Goal: Task Accomplishment & Management: Manage account settings

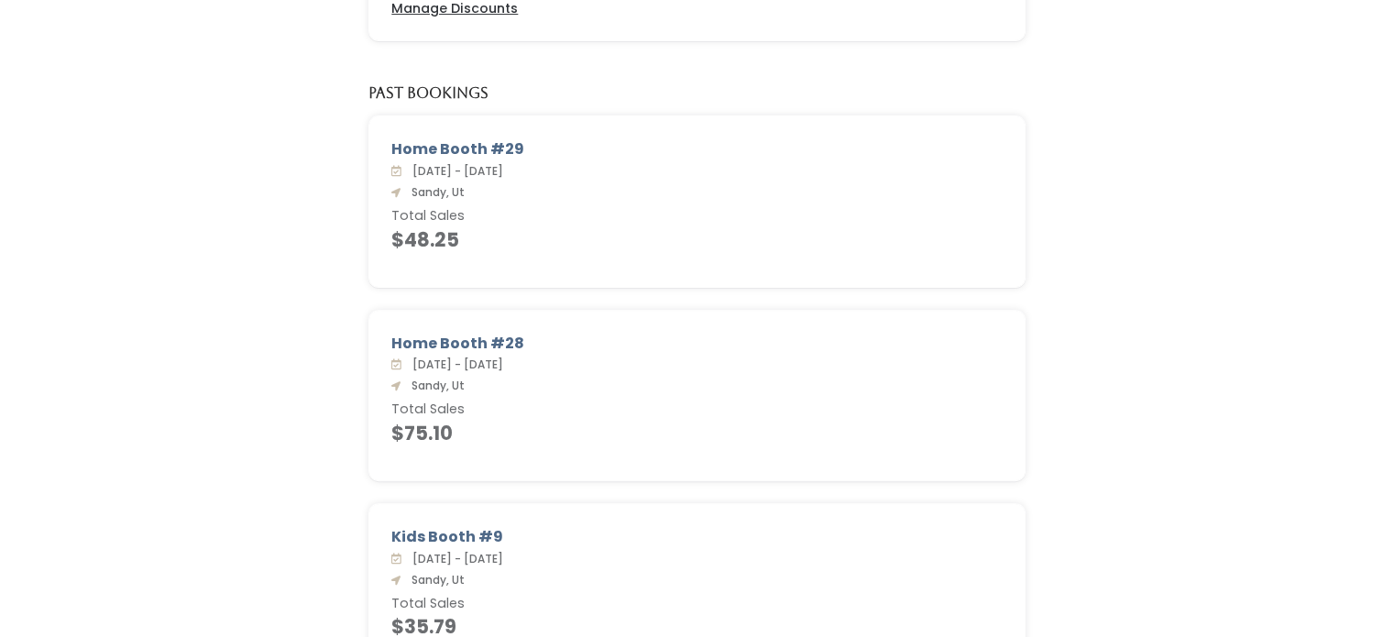
scroll to position [576, 0]
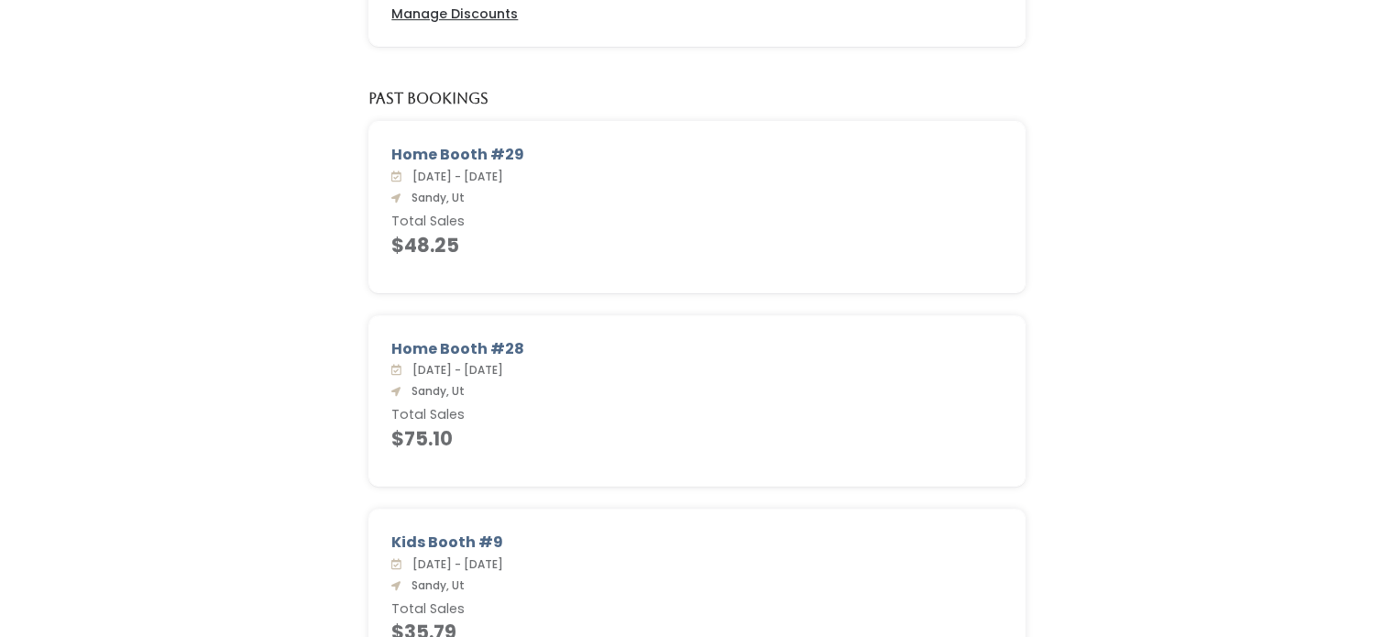
click at [1016, 96] on div "Past Bookings" at bounding box center [696, 106] width 679 height 31
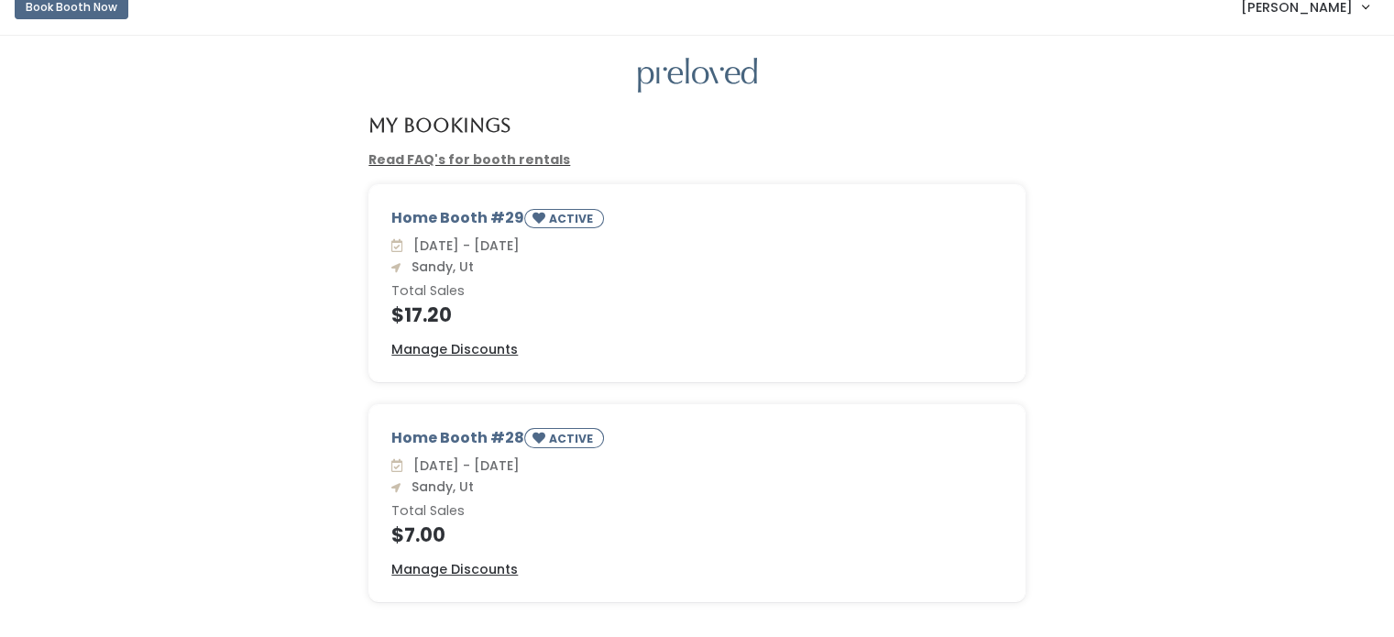
scroll to position [0, 0]
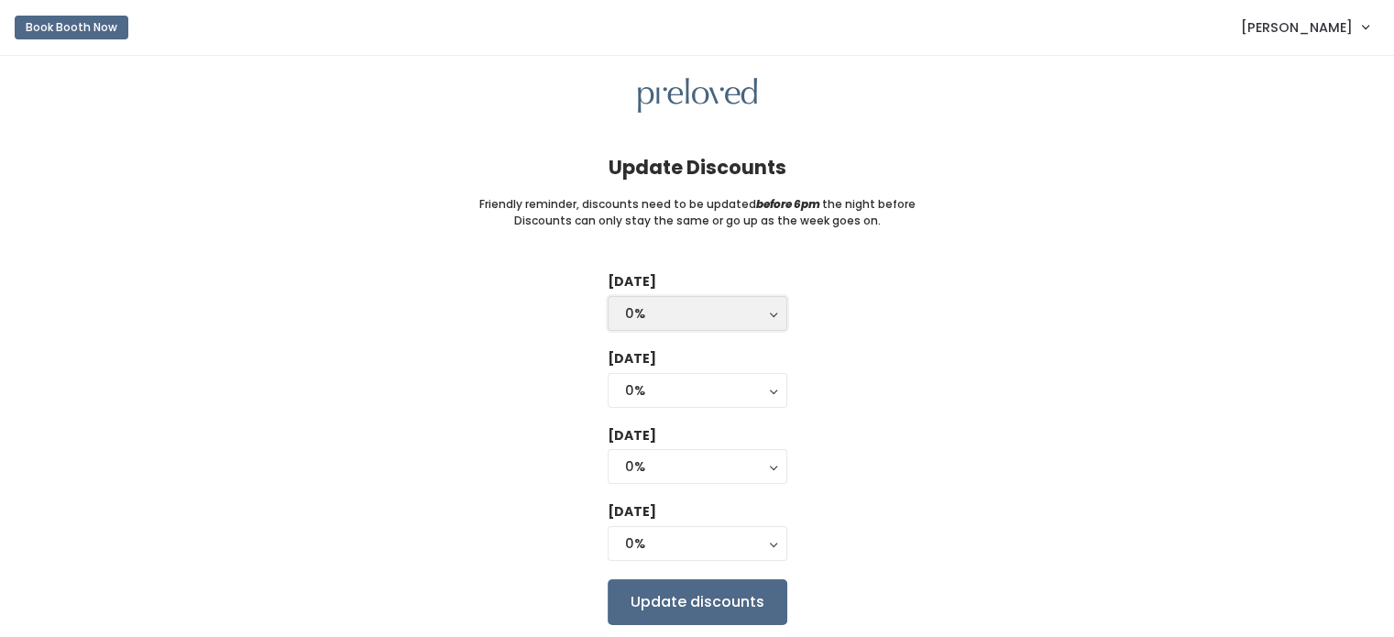
click at [773, 319] on button "0%" at bounding box center [698, 313] width 180 height 35
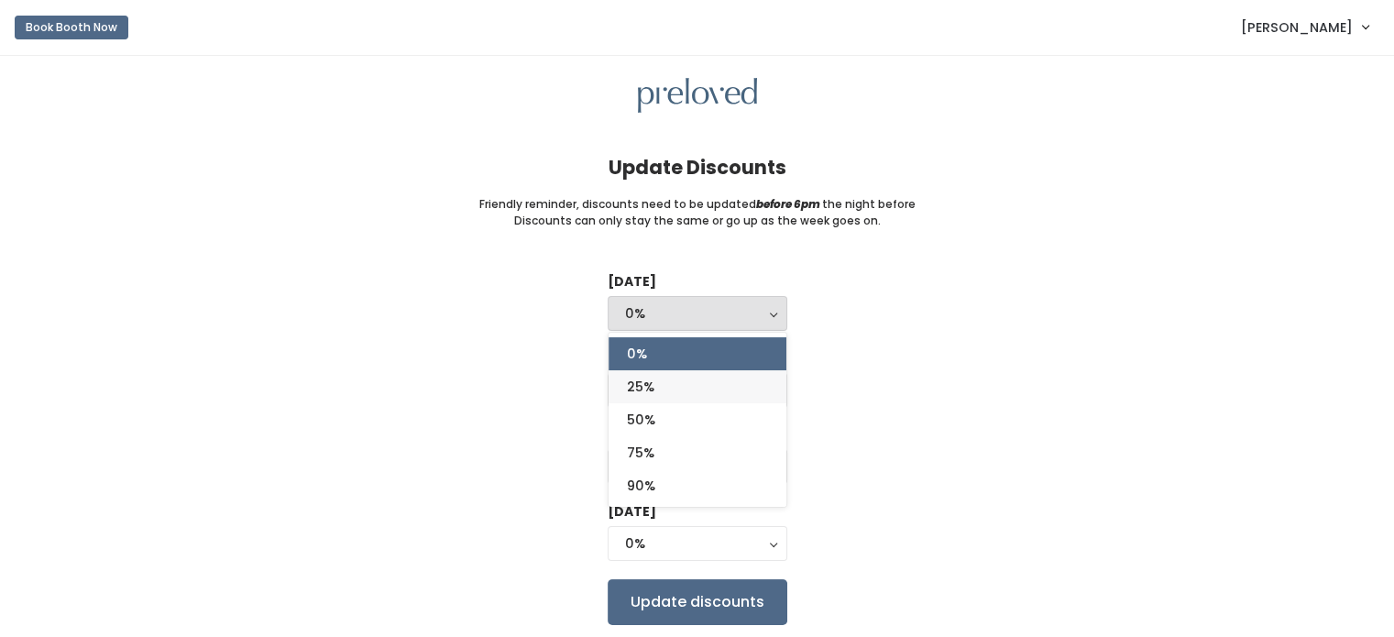
click at [713, 388] on link "25%" at bounding box center [698, 386] width 178 height 33
select select "25%"
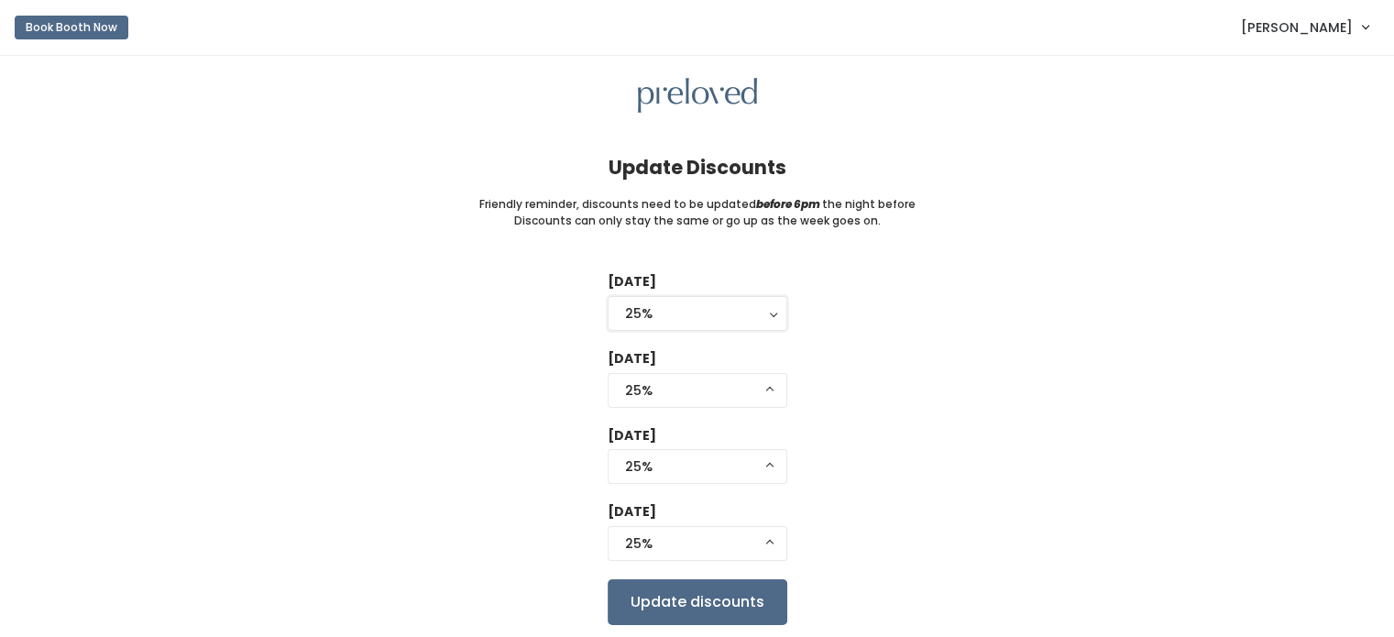
select select "25%"
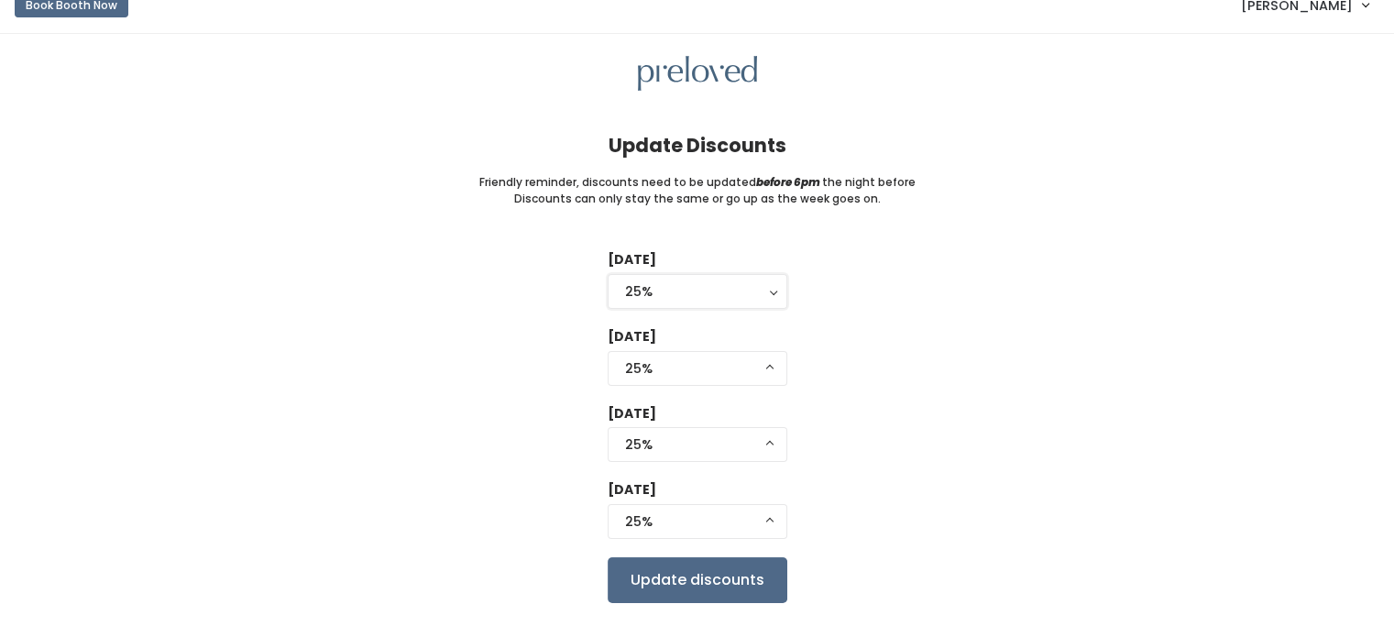
scroll to position [59, 0]
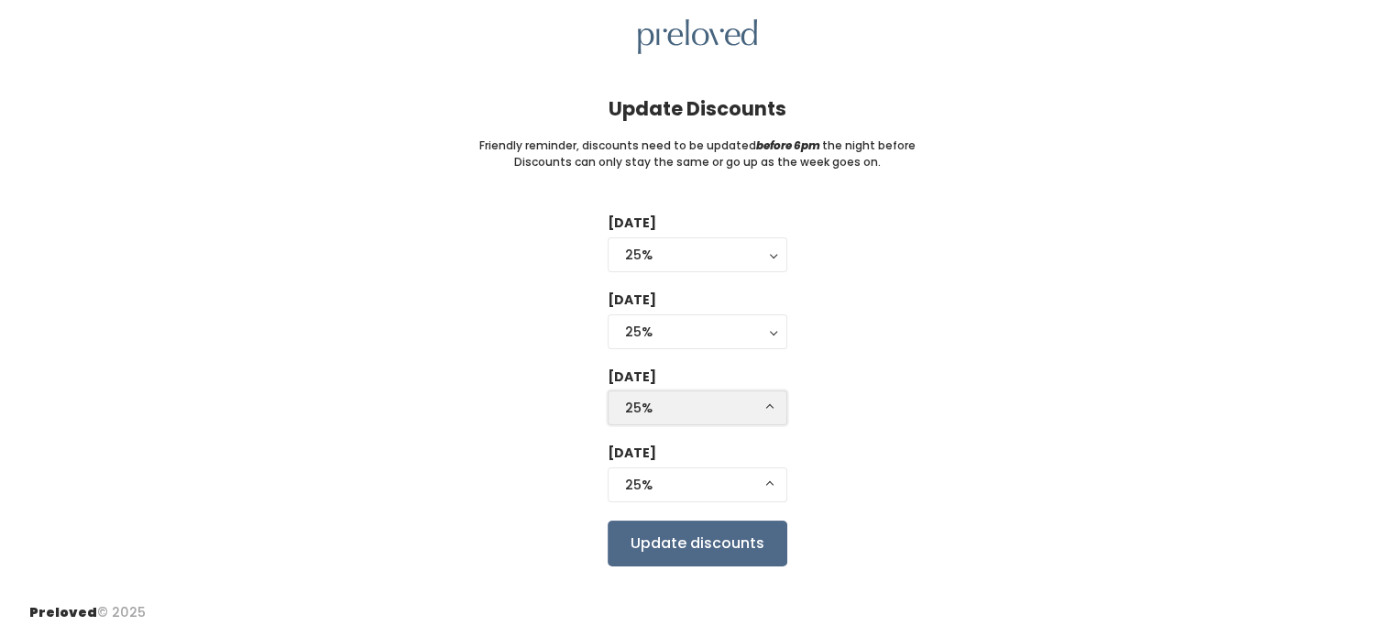
click at [764, 406] on div "25%" at bounding box center [697, 408] width 145 height 20
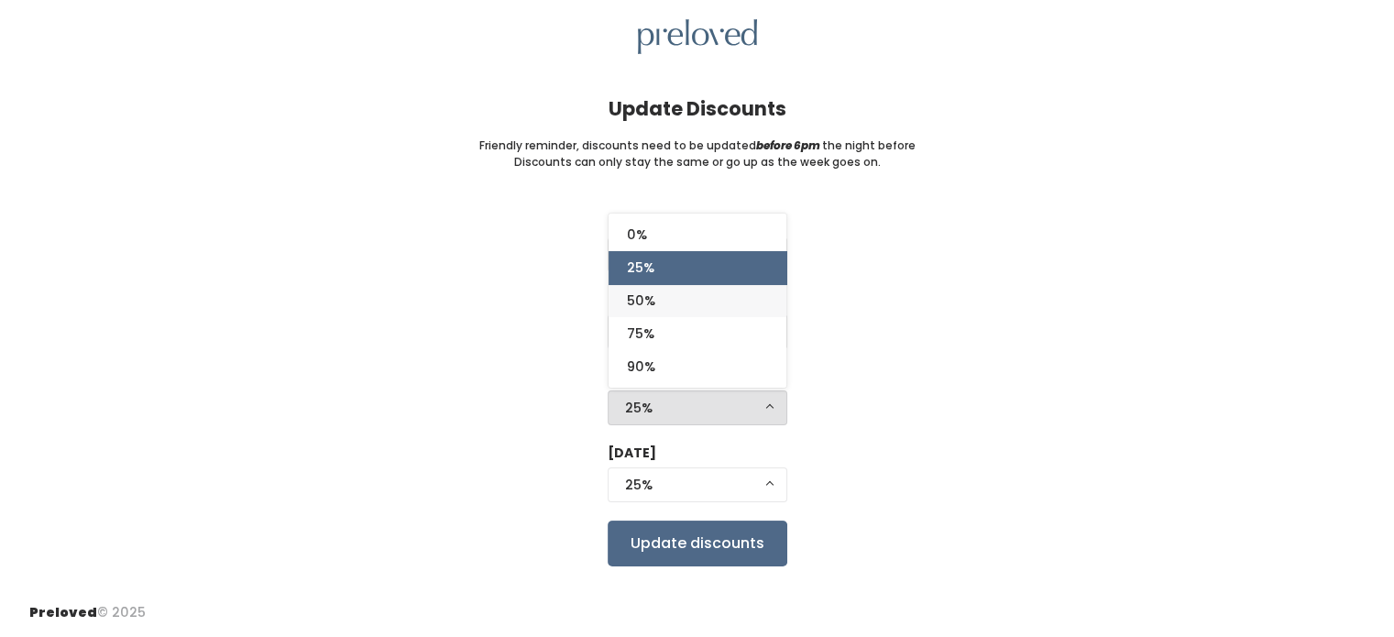
click at [719, 296] on link "50%" at bounding box center [698, 300] width 178 height 33
select select "50%"
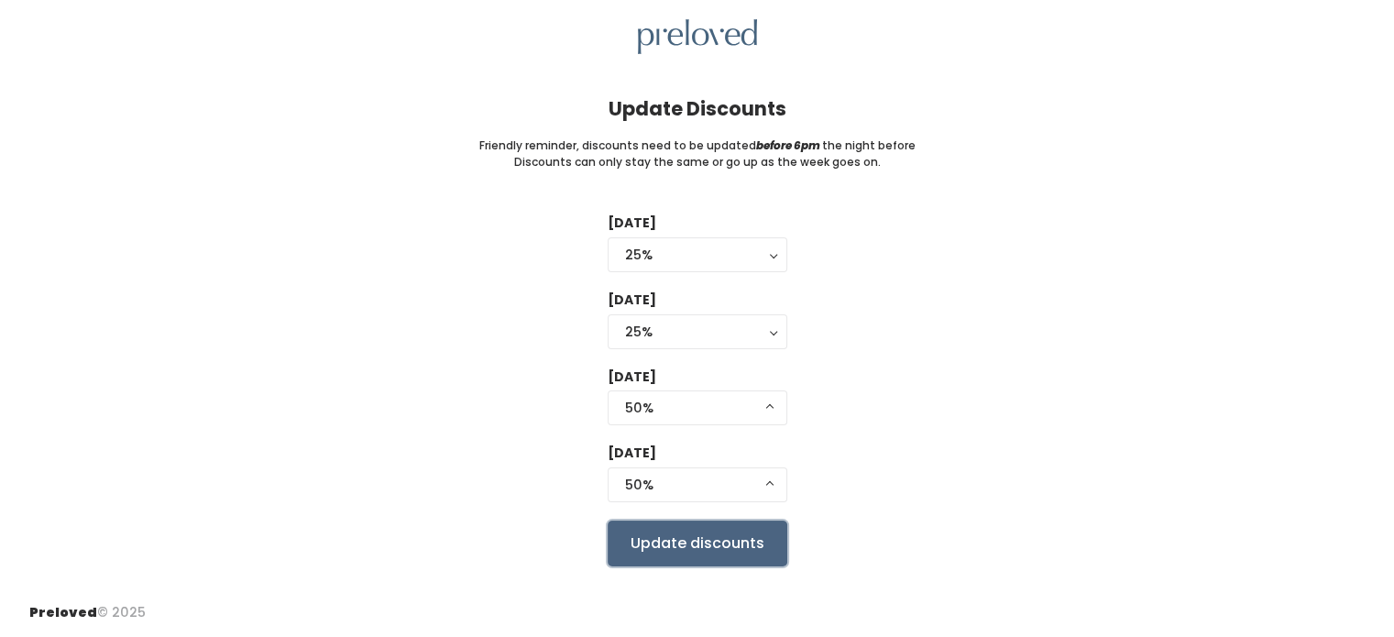
click at [717, 541] on input "Update discounts" at bounding box center [698, 544] width 180 height 46
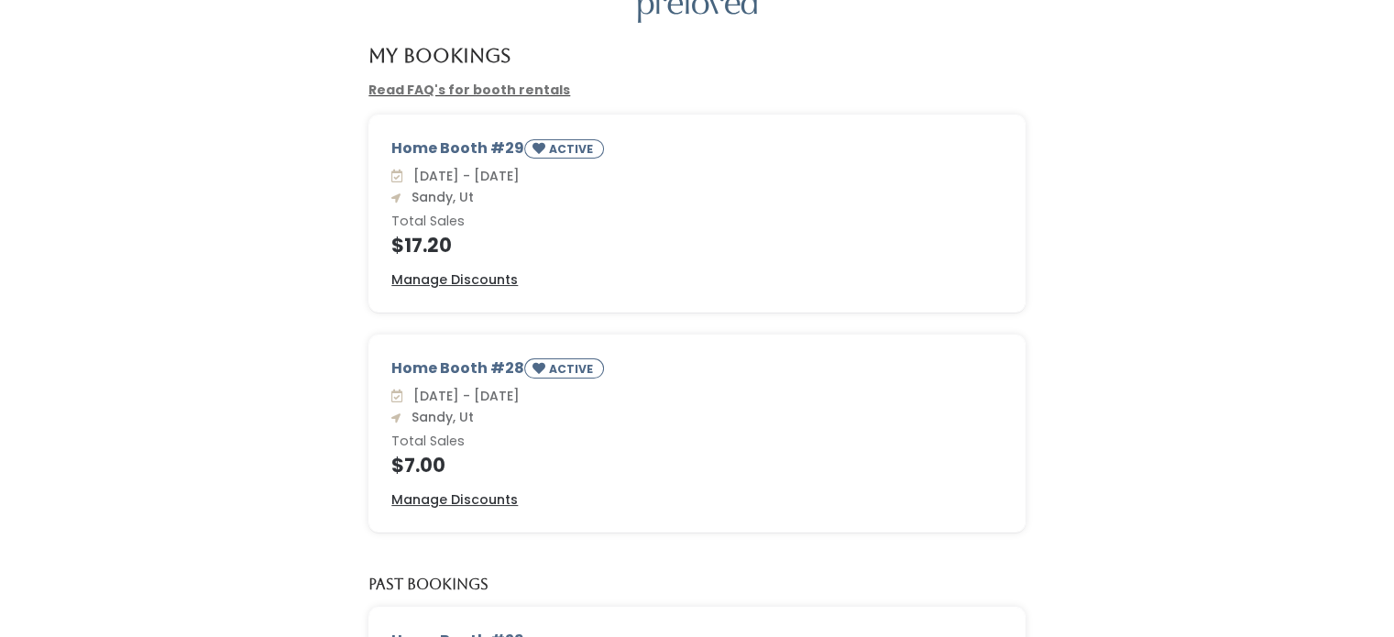
scroll to position [93, 0]
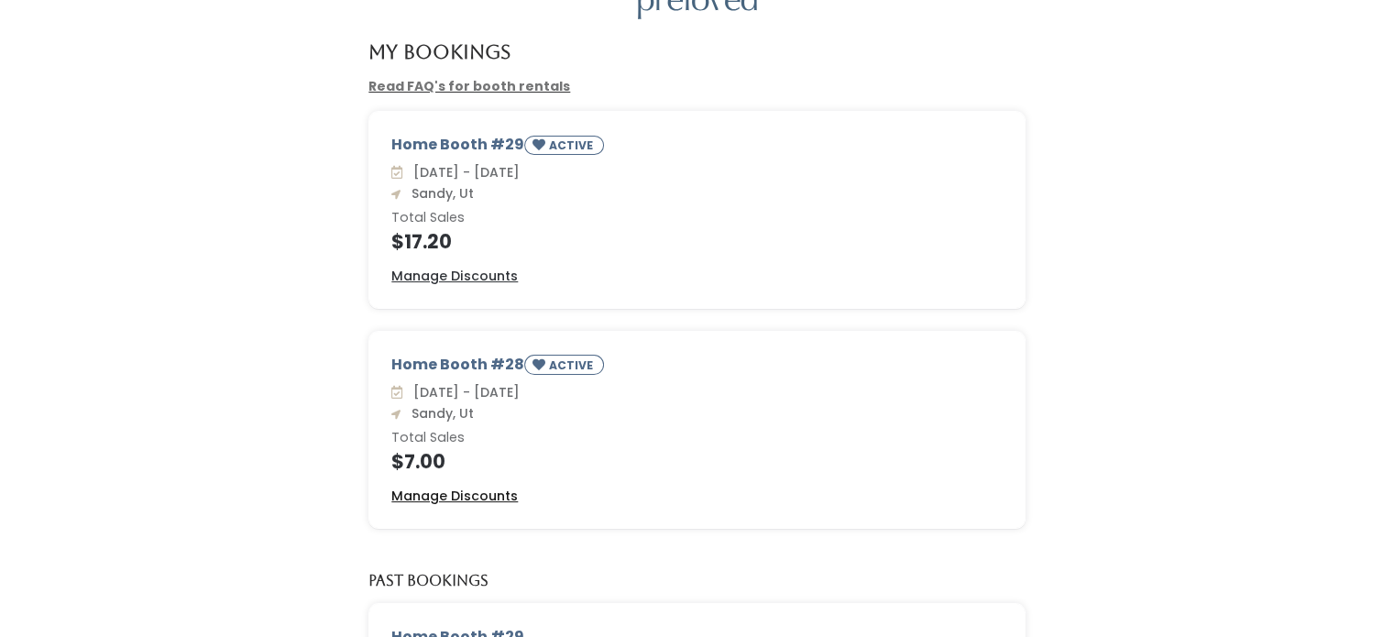
click at [477, 493] on u "Manage Discounts" at bounding box center [454, 496] width 126 height 18
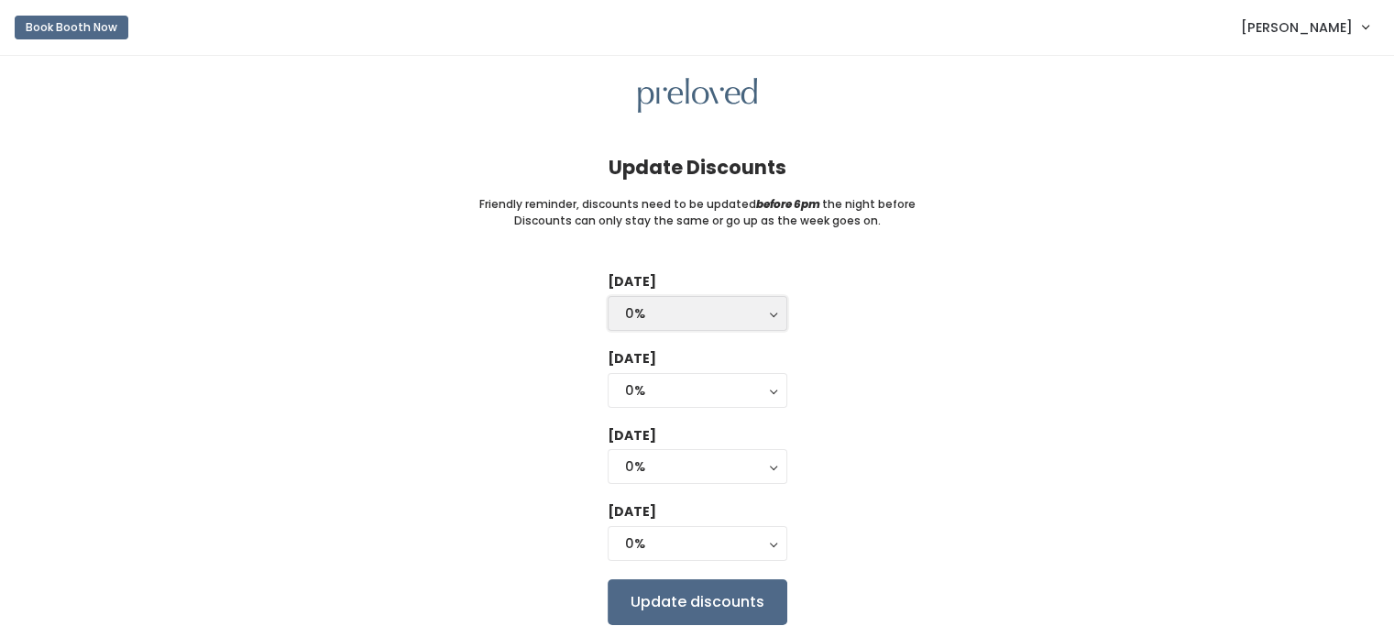
click at [759, 316] on div "0%" at bounding box center [697, 313] width 145 height 20
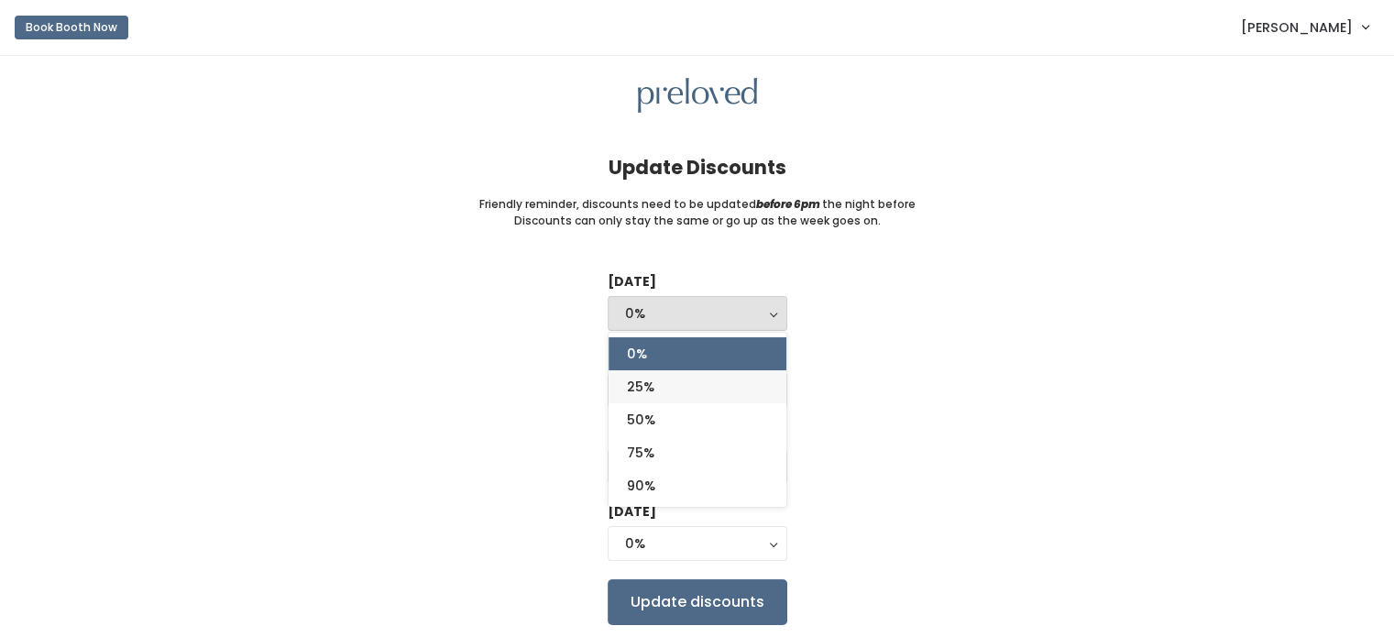
click at [693, 397] on link "25%" at bounding box center [698, 386] width 178 height 33
select select "25%"
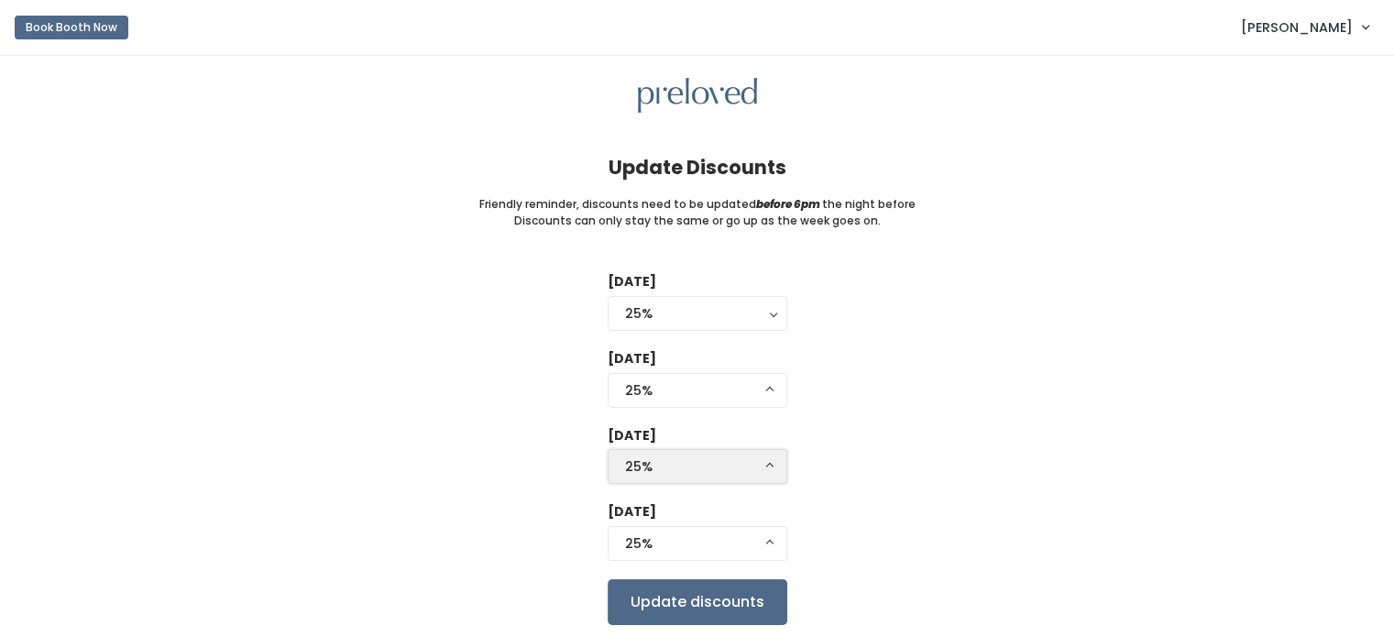
click at [728, 472] on div "25%" at bounding box center [697, 466] width 145 height 20
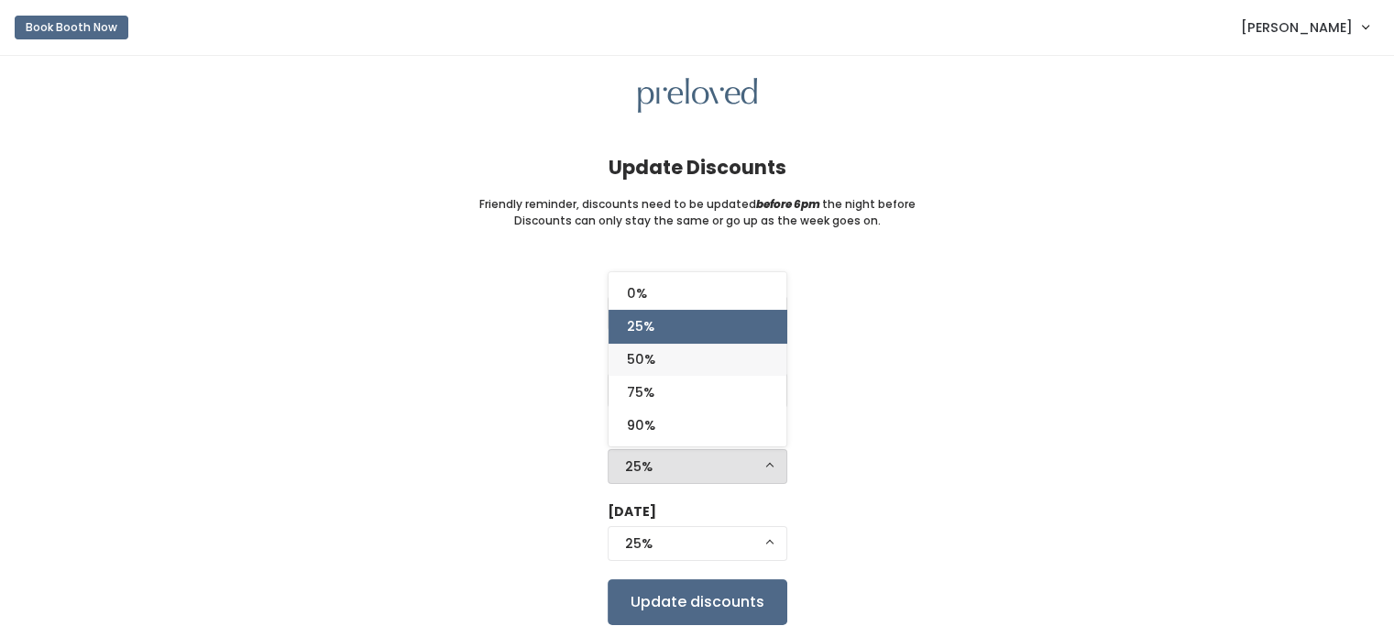
click at [670, 363] on link "50%" at bounding box center [698, 359] width 178 height 33
select select "50%"
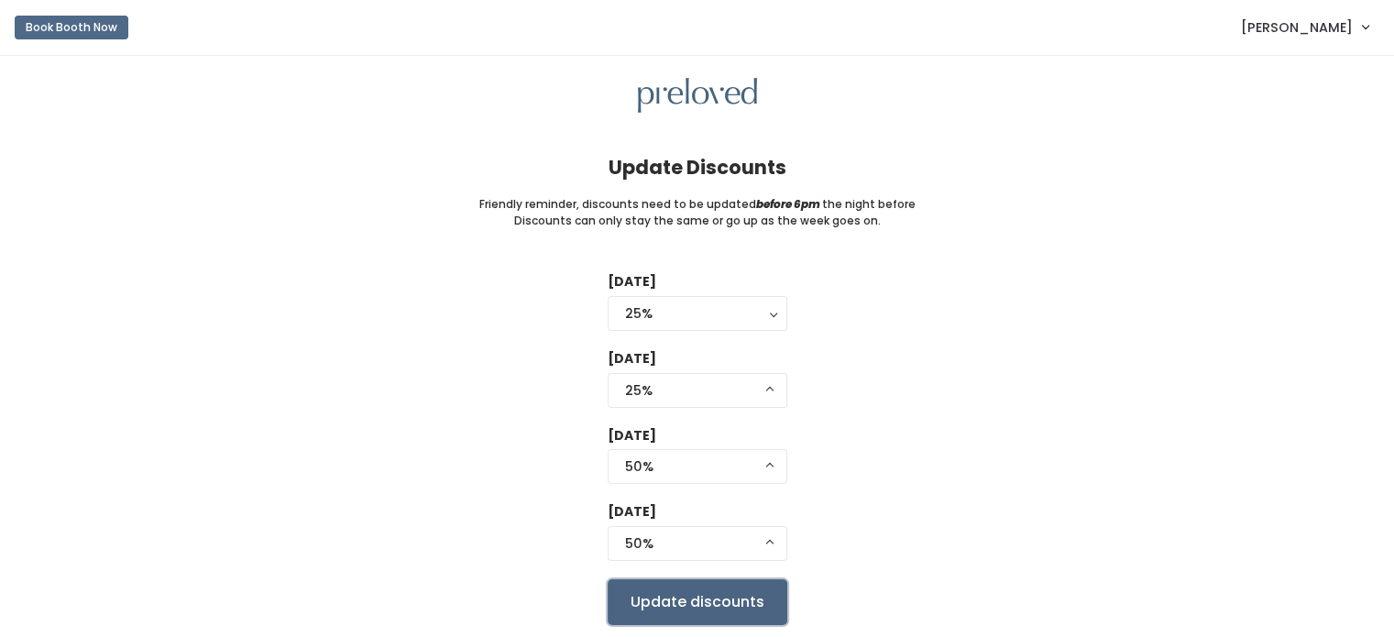
click at [689, 598] on input "Update discounts" at bounding box center [698, 602] width 180 height 46
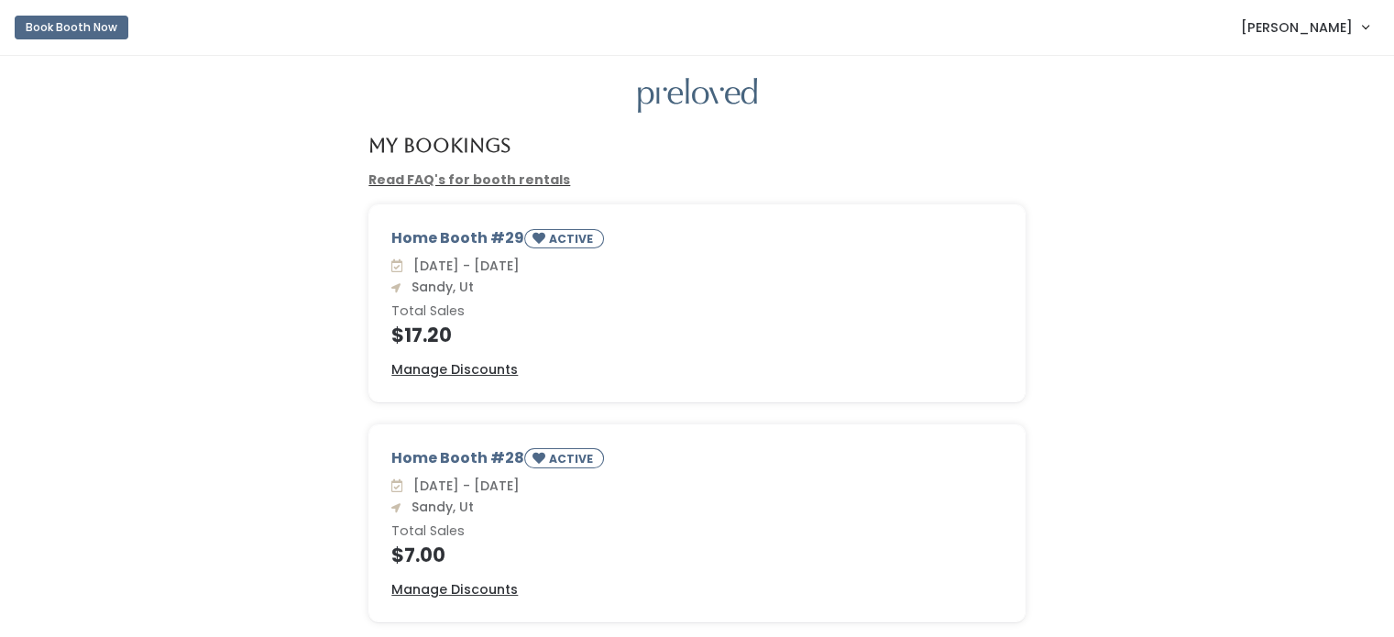
click at [693, 91] on img at bounding box center [697, 96] width 119 height 36
click at [1367, 29] on link "[PERSON_NAME]" at bounding box center [1305, 26] width 164 height 39
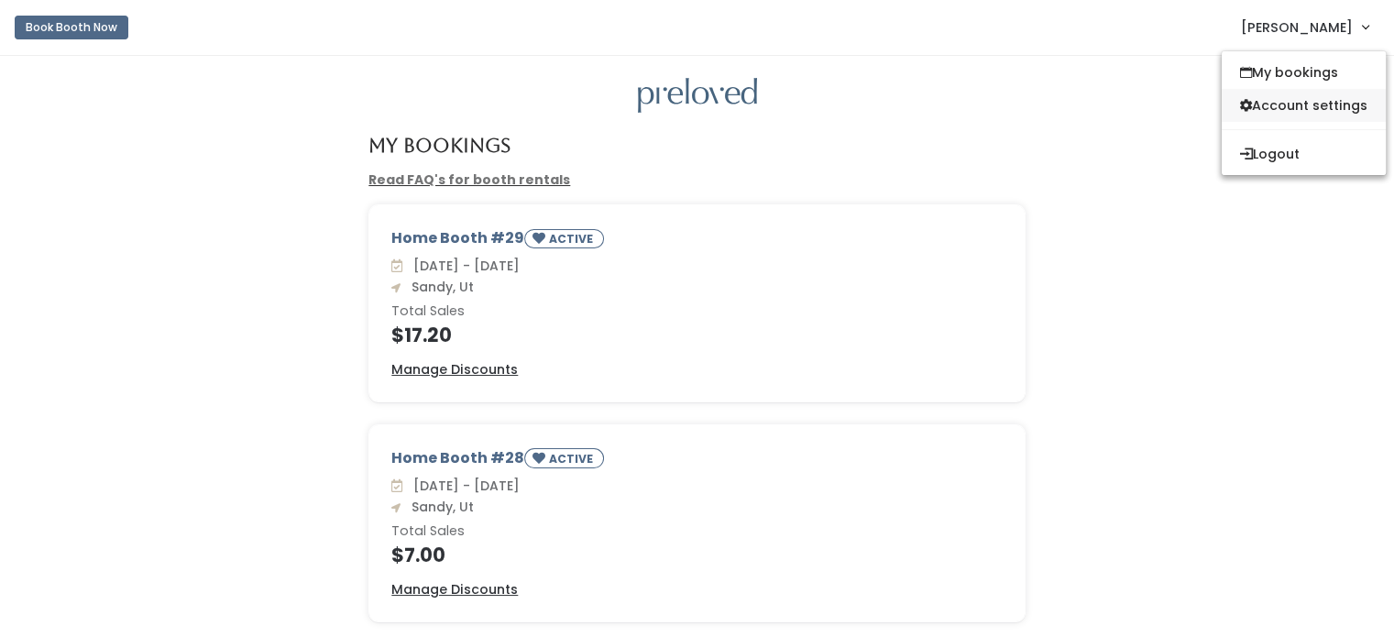
click at [1334, 110] on link "Account settings" at bounding box center [1304, 105] width 164 height 33
